Goal: Entertainment & Leisure: Consume media (video, audio)

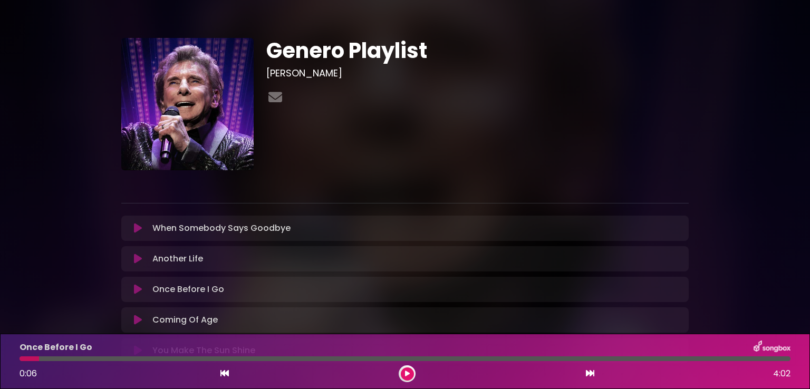
scroll to position [53, 0]
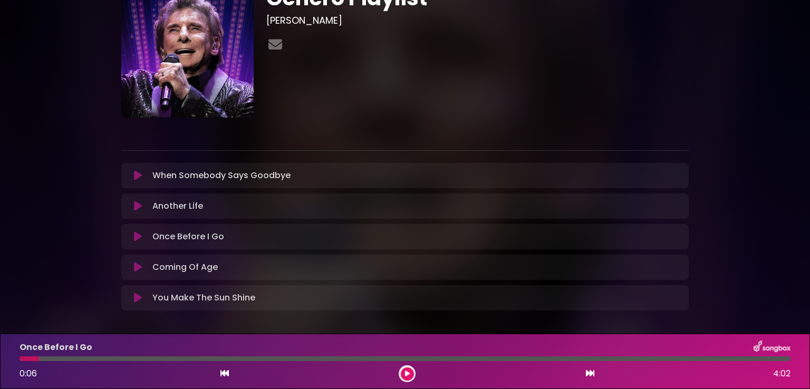
click at [136, 300] on icon at bounding box center [138, 298] width 8 height 11
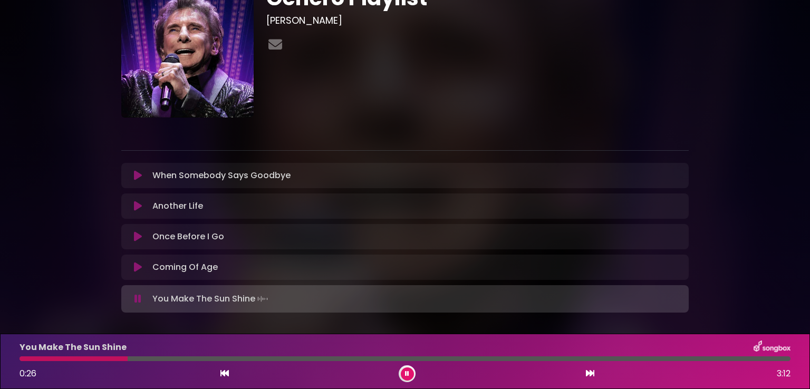
click at [407, 373] on icon at bounding box center [407, 374] width 4 height 6
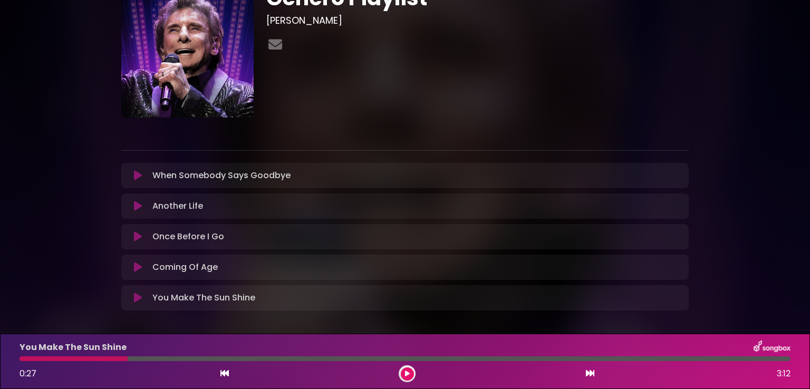
click at [411, 371] on button at bounding box center [407, 373] width 13 height 13
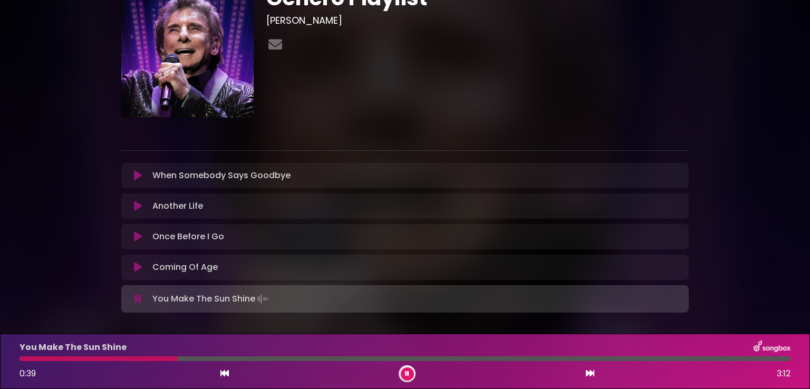
click at [403, 374] on button at bounding box center [407, 373] width 13 height 13
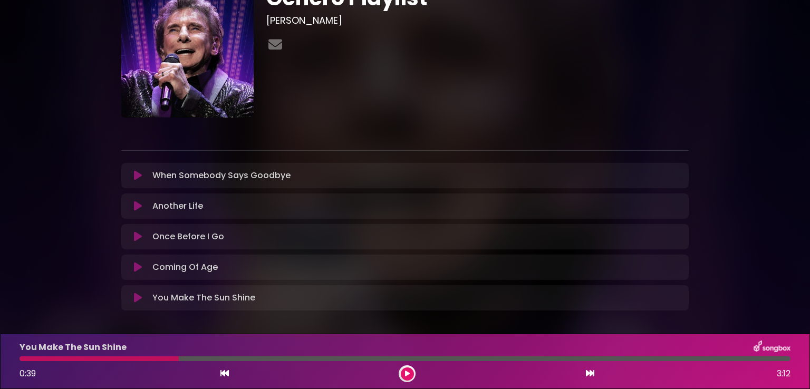
drag, startPoint x: 41, startPoint y: 359, endPoint x: 11, endPoint y: 357, distance: 30.1
click at [0, 357] on div "You Make The Sun Shine 0:39 3:12" at bounding box center [405, 361] width 810 height 55
click at [406, 374] on icon at bounding box center [407, 374] width 5 height 6
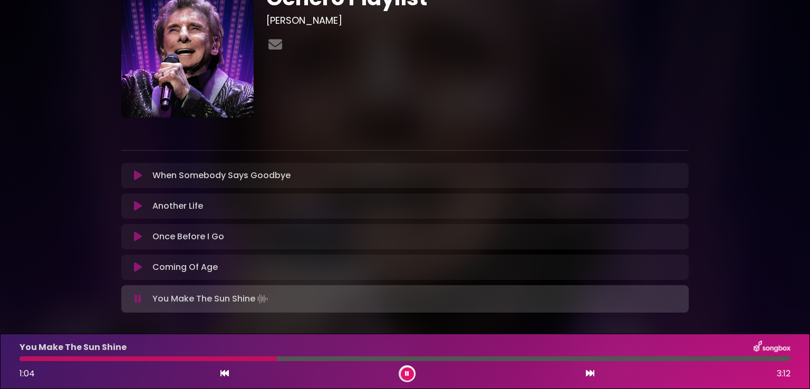
click at [412, 374] on button at bounding box center [407, 373] width 13 height 13
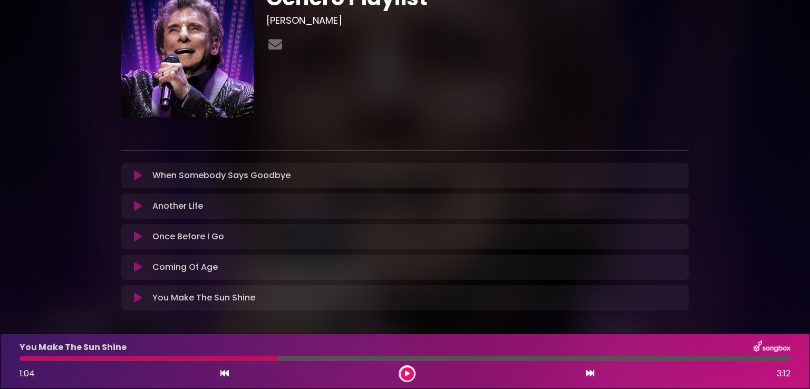
click at [0, 362] on div "You Make The Sun Shine 1:04 3:12" at bounding box center [405, 361] width 810 height 55
click at [406, 372] on icon at bounding box center [407, 374] width 5 height 6
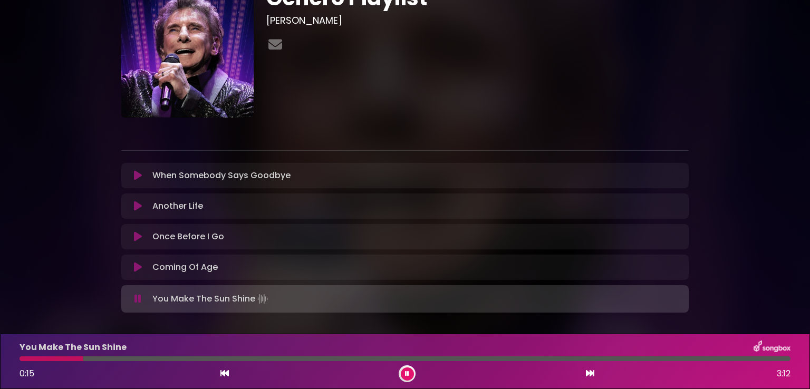
click at [396, 375] on div "0:15 3:12" at bounding box center [404, 373] width 783 height 17
click at [403, 374] on button at bounding box center [407, 373] width 13 height 13
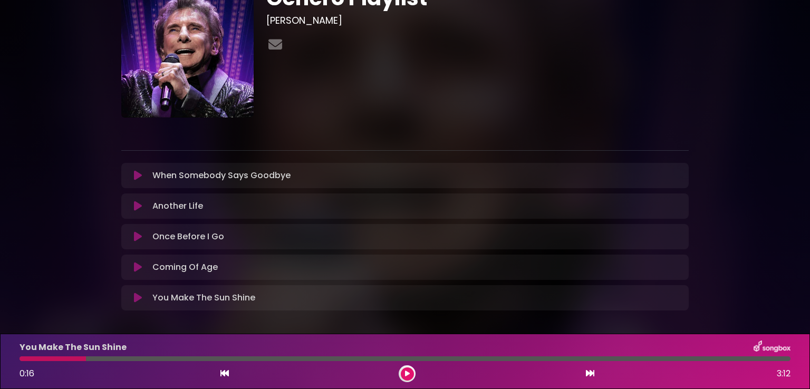
click at [405, 376] on icon at bounding box center [407, 374] width 5 height 6
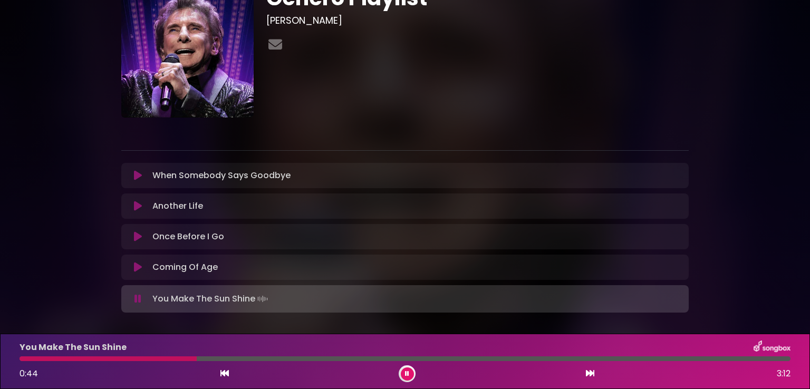
click at [398, 372] on div "0:44 3:12" at bounding box center [404, 373] width 783 height 17
click at [405, 374] on icon at bounding box center [407, 374] width 4 height 6
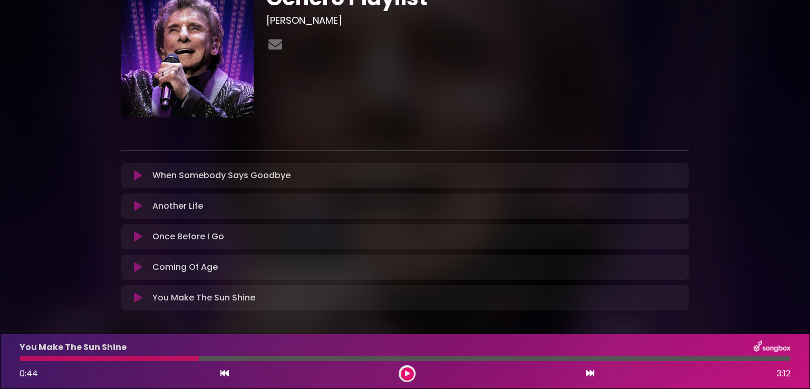
click at [135, 270] on icon at bounding box center [138, 267] width 8 height 11
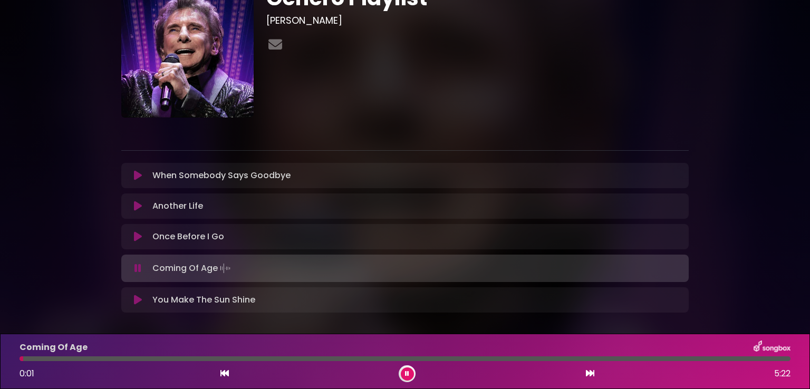
click at [408, 376] on icon at bounding box center [407, 374] width 4 height 6
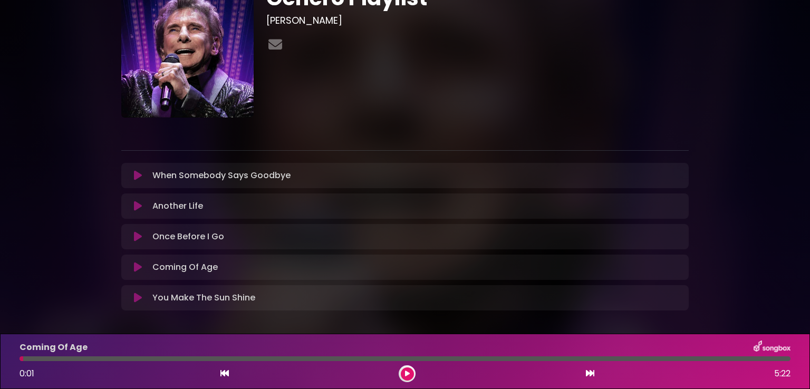
click at [141, 175] on button at bounding box center [138, 175] width 21 height 11
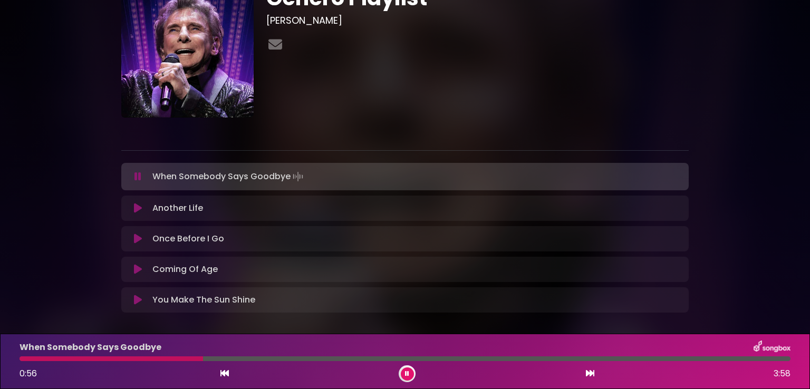
click at [402, 369] on button at bounding box center [407, 373] width 13 height 13
